Goal: Navigation & Orientation: Find specific page/section

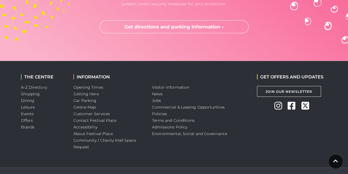
scroll to position [1602, 0]
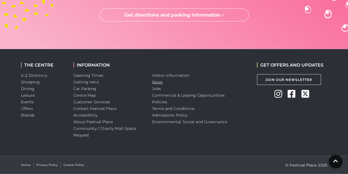
click at [157, 83] on link "News" at bounding box center [157, 82] width 10 height 5
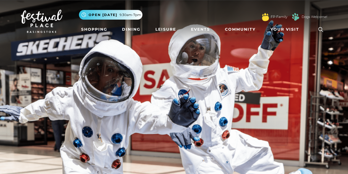
click at [96, 54] on img at bounding box center [174, 96] width 348 height 193
click at [97, 53] on img at bounding box center [174, 96] width 348 height 193
click at [289, 22] on div "FP Family Dogs Welcome!" at bounding box center [294, 17] width 67 height 12
click at [286, 26] on link "Your Visit" at bounding box center [287, 29] width 36 height 10
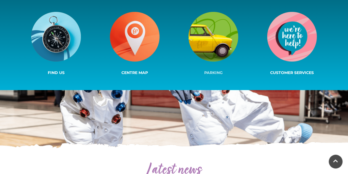
scroll to position [49, 0]
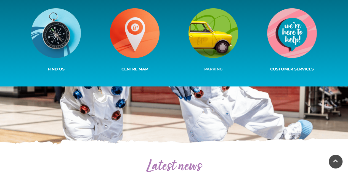
click at [219, 31] on img at bounding box center [214, 33] width 50 height 50
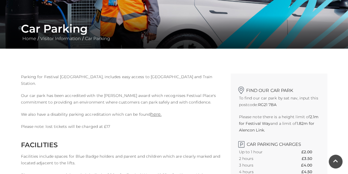
scroll to position [193, 0]
